Goal: Navigation & Orientation: Find specific page/section

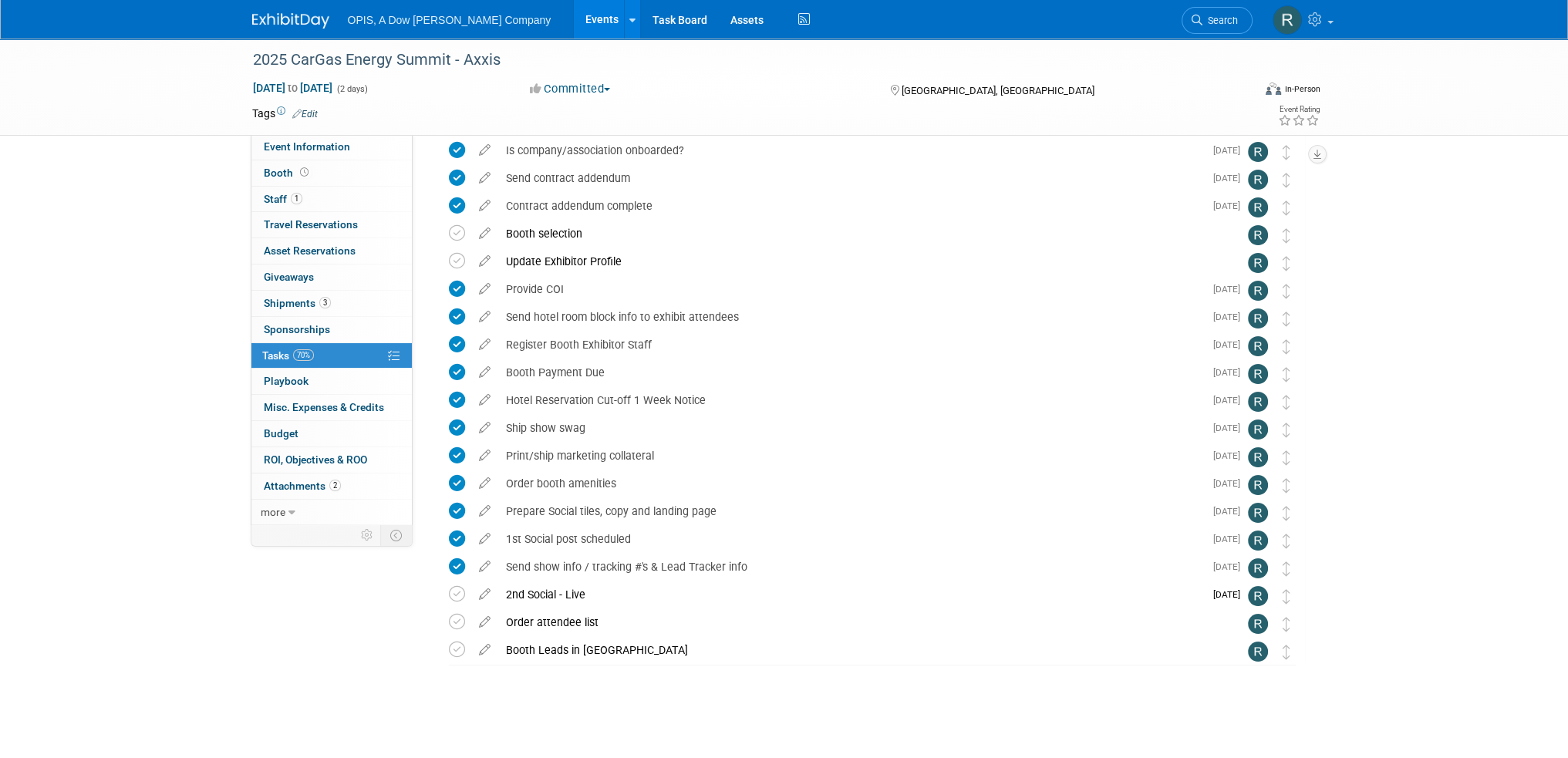
click at [574, 23] on link "Events" at bounding box center [602, 19] width 56 height 38
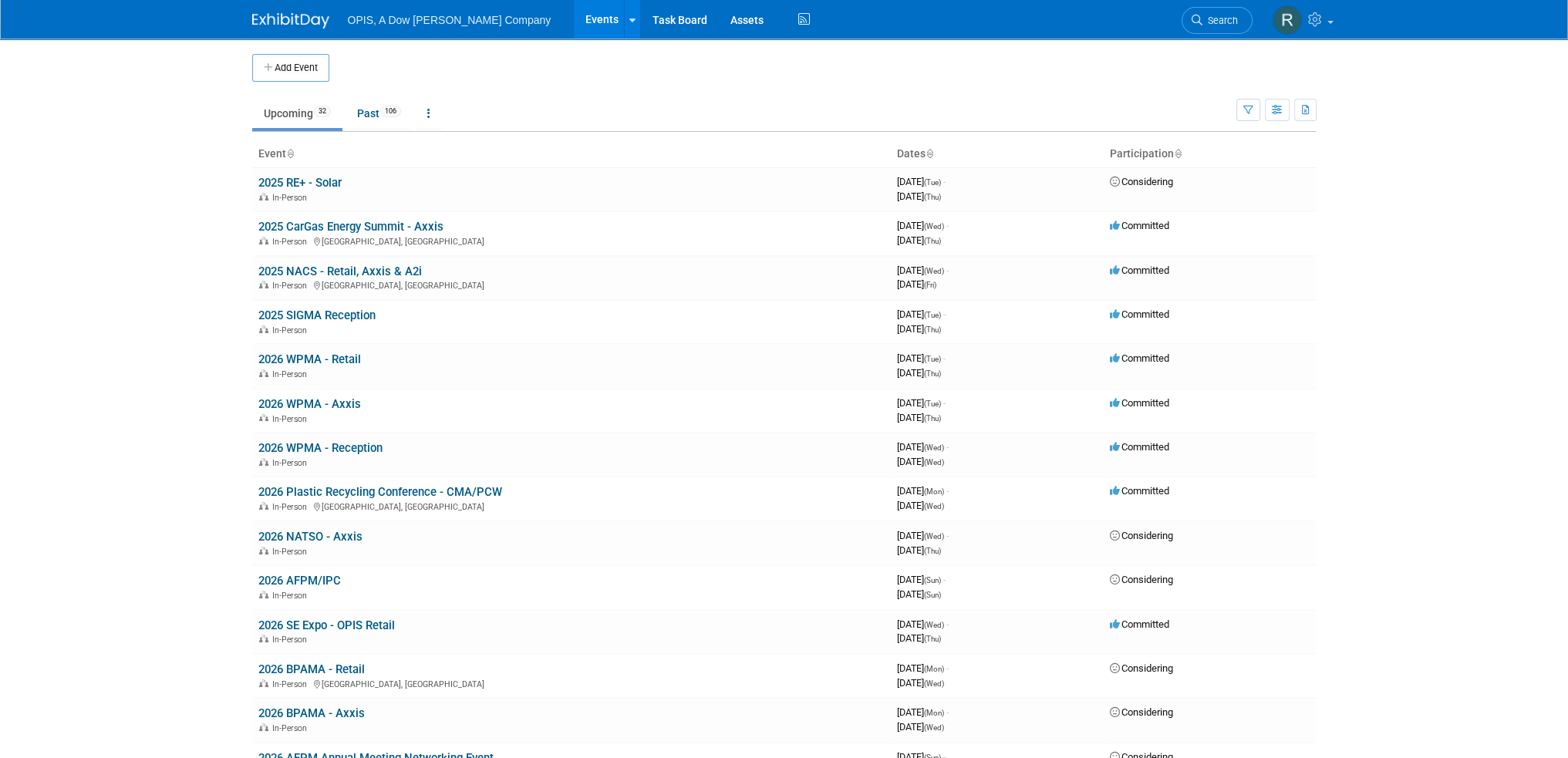
click at [289, 181] on link "2025 RE+ - Solar" at bounding box center [300, 182] width 84 height 14
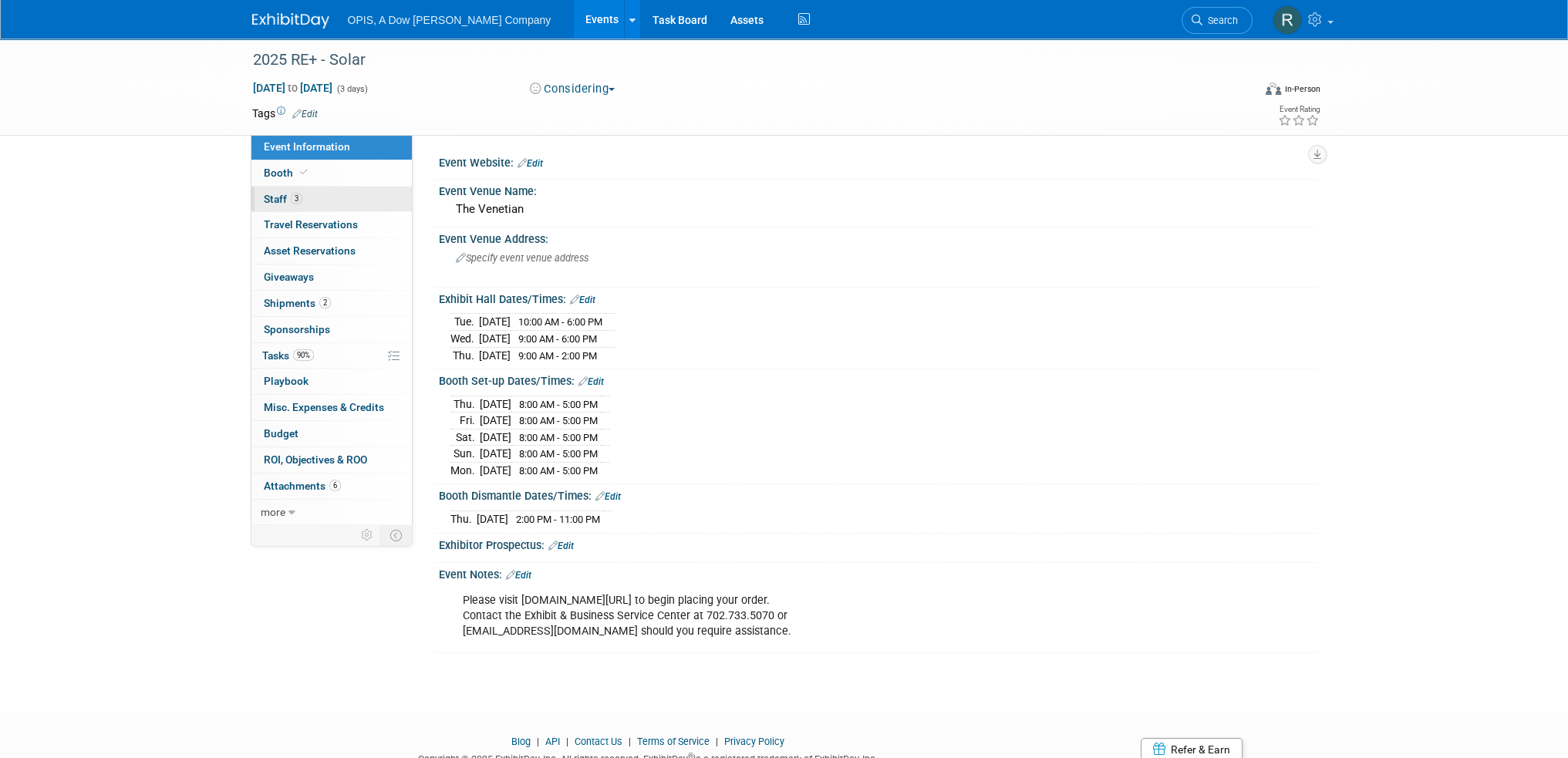
click at [273, 200] on span "Staff 3" at bounding box center [283, 198] width 38 height 13
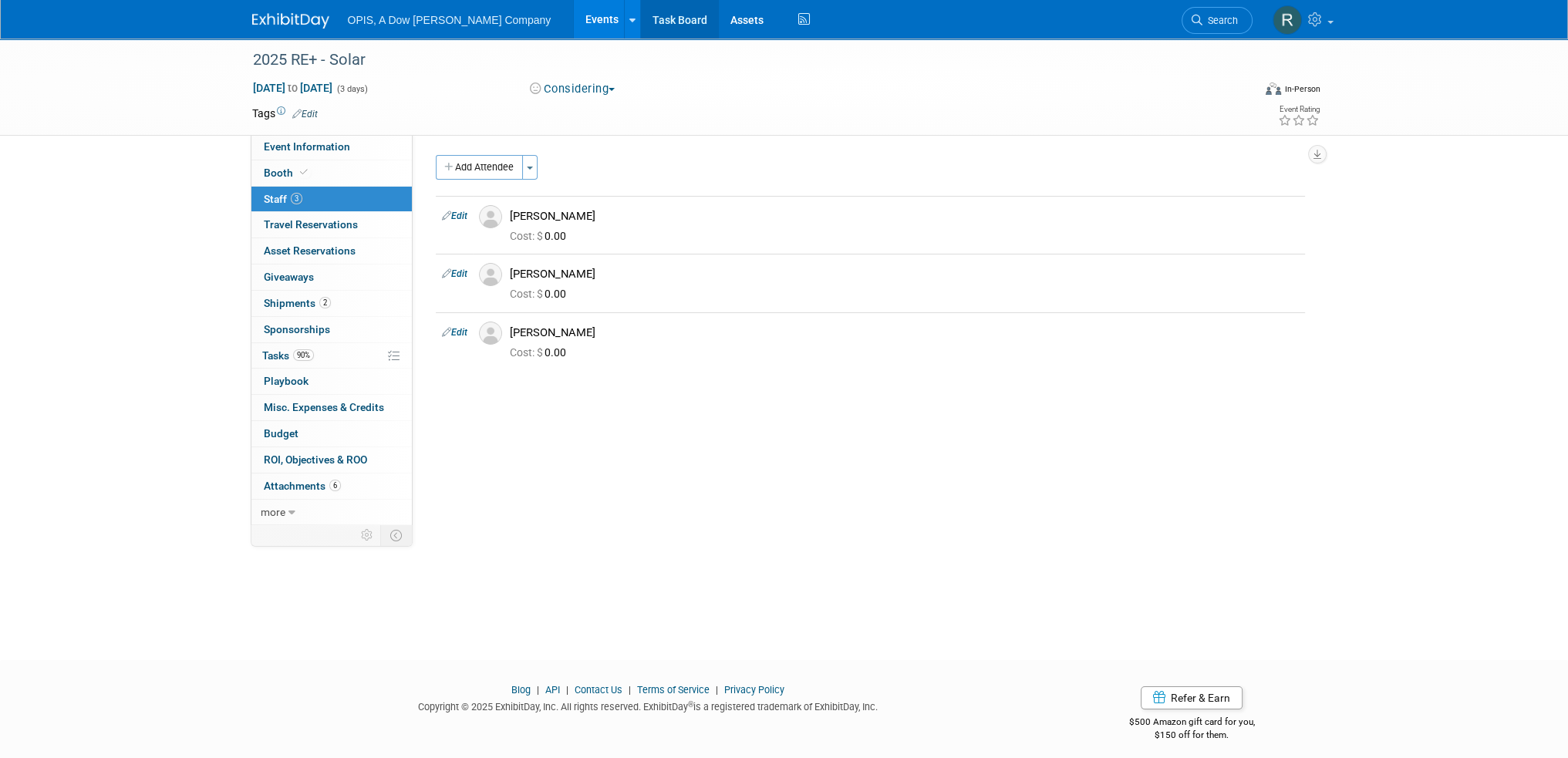
click at [641, 30] on link "Task Board" at bounding box center [679, 19] width 78 height 38
